Goal: Navigation & Orientation: Find specific page/section

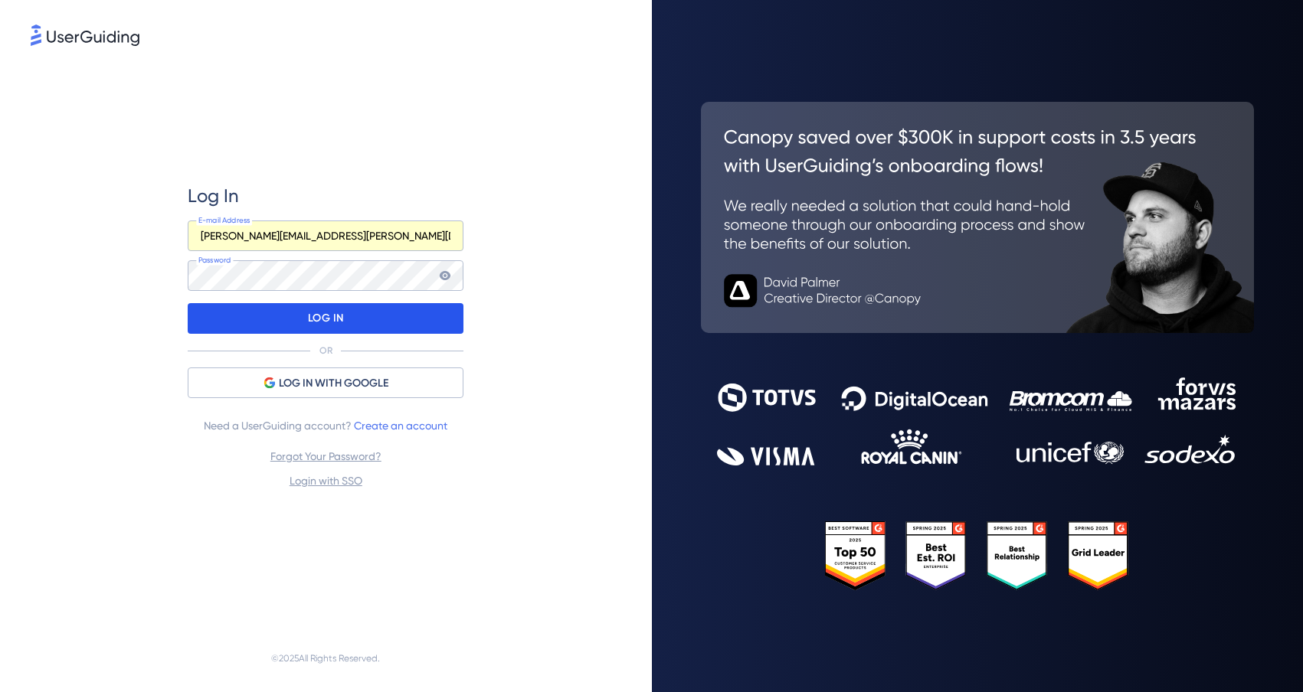
click at [367, 312] on div "LOG IN" at bounding box center [326, 318] width 276 height 31
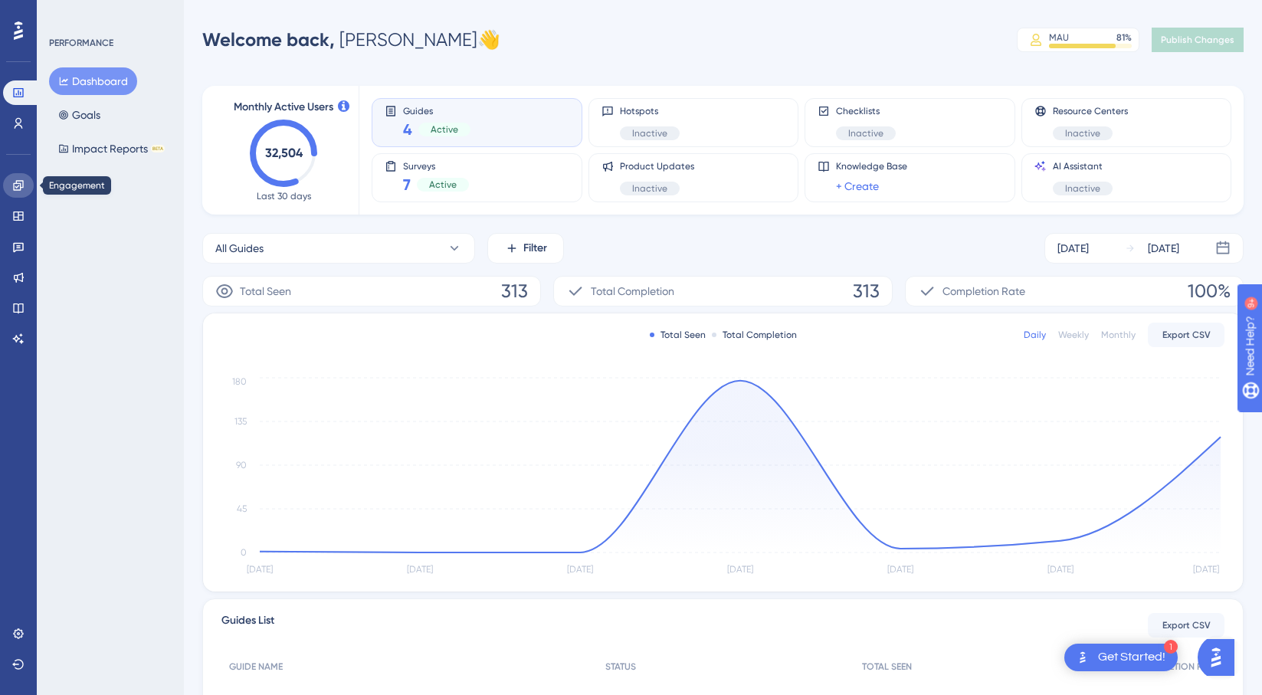
click at [13, 182] on icon at bounding box center [18, 185] width 12 height 12
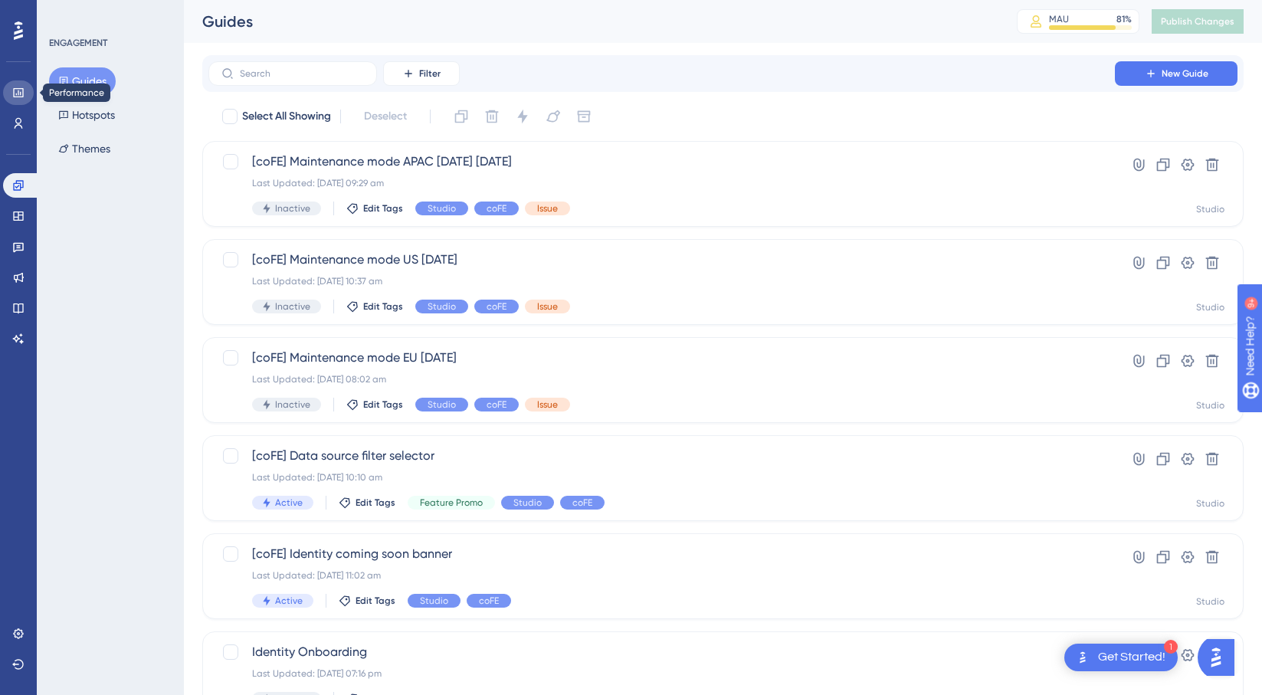
drag, startPoint x: 18, startPoint y: 82, endPoint x: 34, endPoint y: 38, distance: 47.3
click at [18, 81] on link at bounding box center [18, 92] width 31 height 25
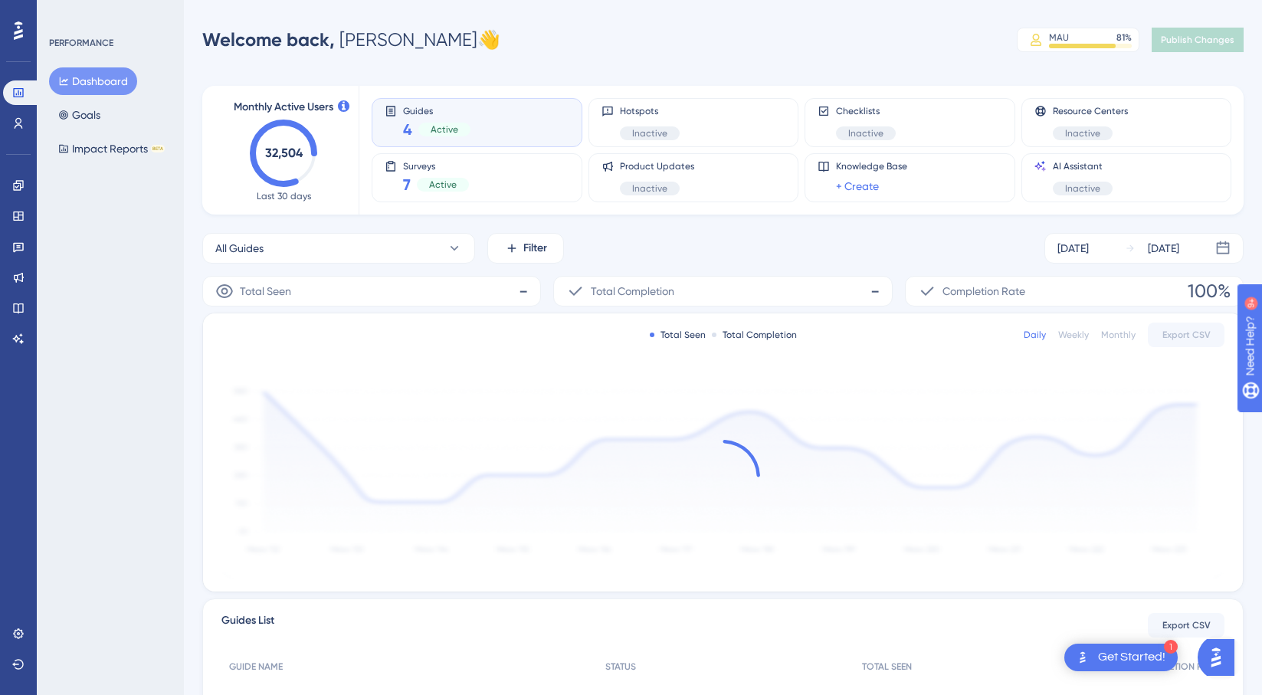
click at [18, 29] on icon at bounding box center [18, 31] width 9 height 20
